Goal: Transaction & Acquisition: Purchase product/service

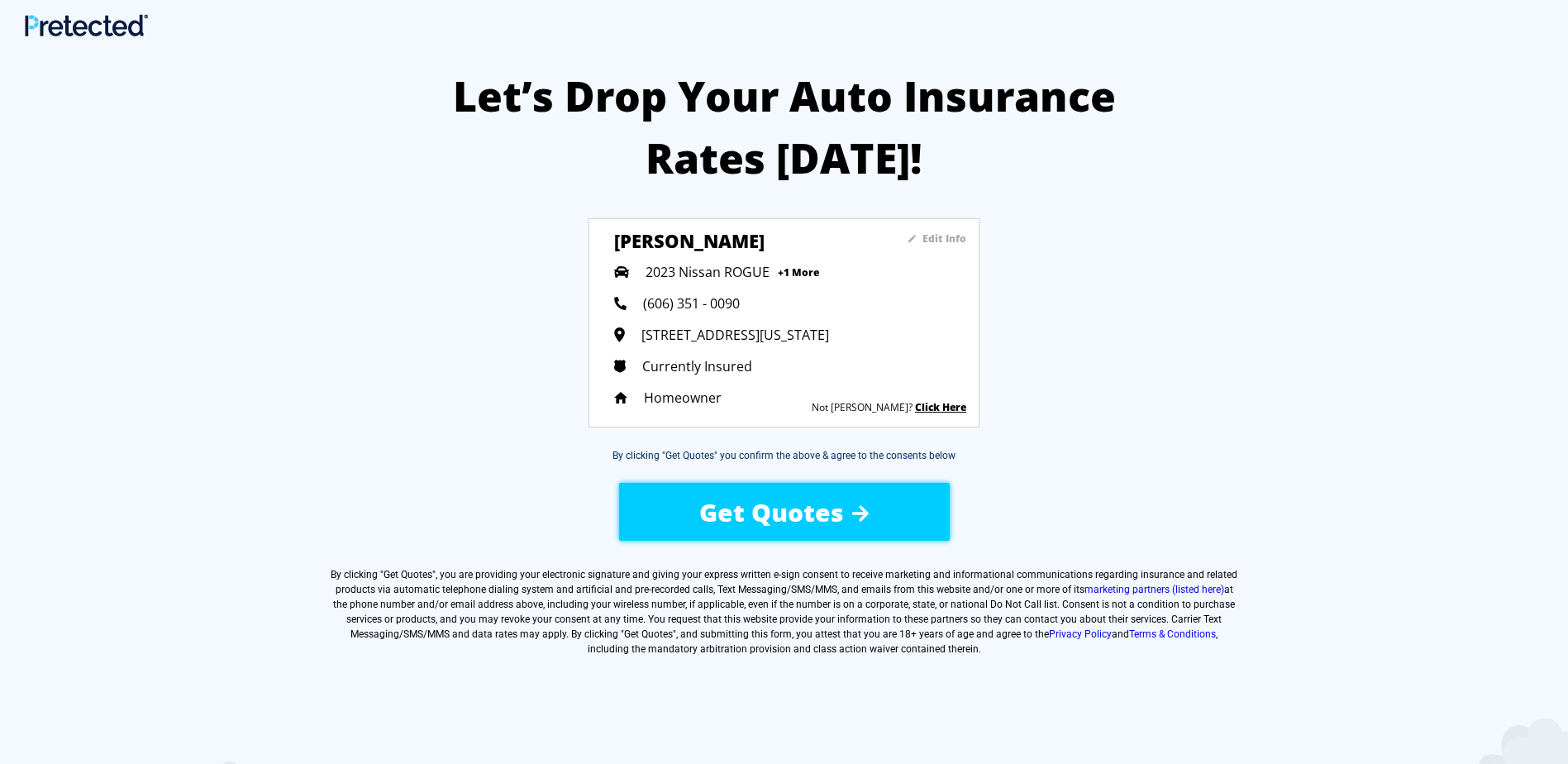
click at [790, 510] on span "Get Quotes" at bounding box center [771, 512] width 145 height 34
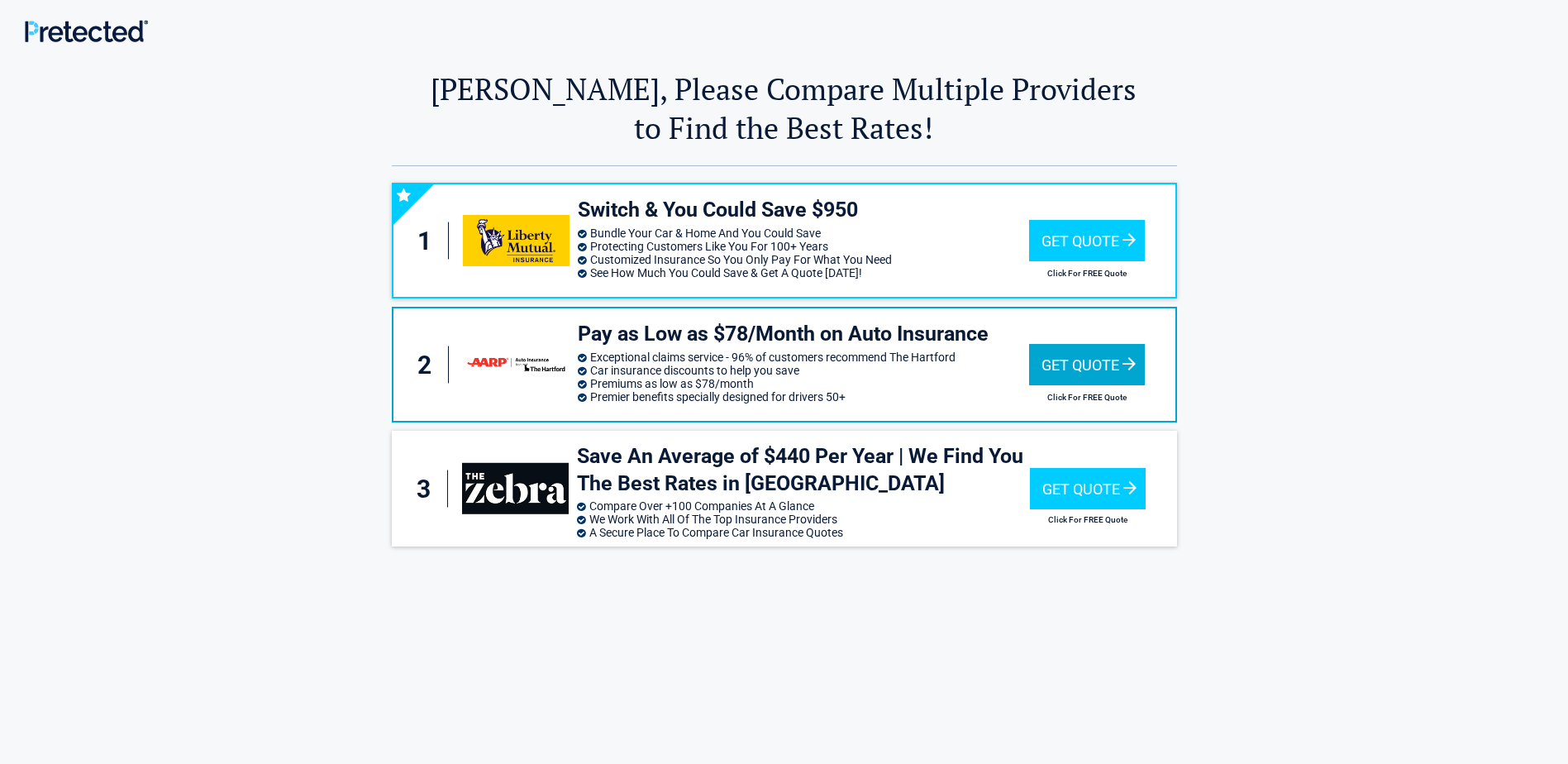
click at [1065, 361] on div "Get Quote" at bounding box center [1087, 364] width 116 height 42
